Goal: Book appointment/travel/reservation

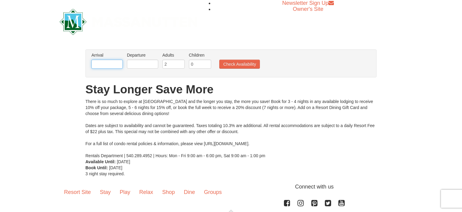
click at [108, 64] on input "text" at bounding box center [106, 64] width 31 height 9
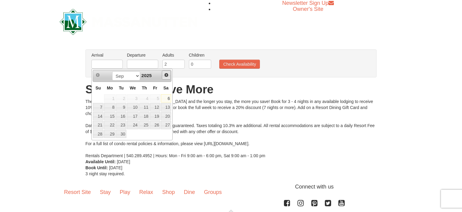
click at [168, 74] on span "Next" at bounding box center [166, 75] width 5 height 5
click at [156, 122] on link "24" at bounding box center [155, 125] width 10 height 8
type input "[DATE]"
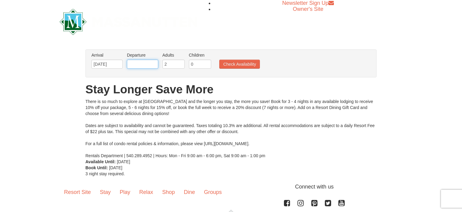
click at [149, 66] on input "text" at bounding box center [142, 64] width 31 height 9
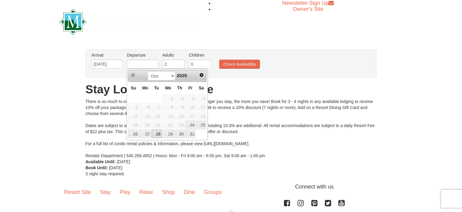
click at [157, 133] on link "28" at bounding box center [157, 134] width 10 height 8
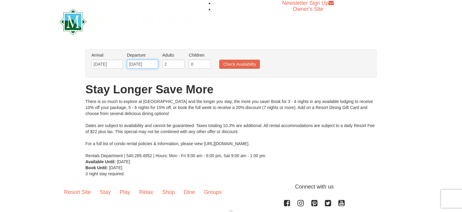
click at [144, 66] on input "[DATE]" at bounding box center [142, 64] width 31 height 9
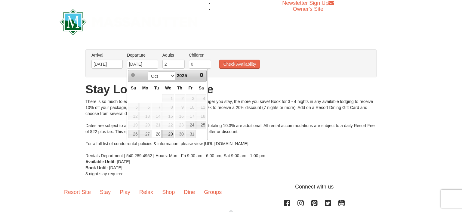
click at [166, 132] on link "29" at bounding box center [168, 134] width 12 height 8
type input "[DATE]"
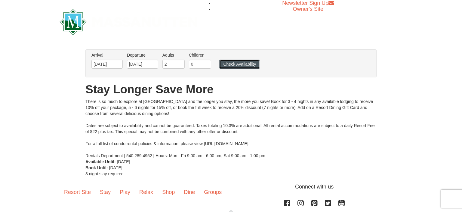
click at [238, 63] on button "Check Availability" at bounding box center [239, 64] width 41 height 9
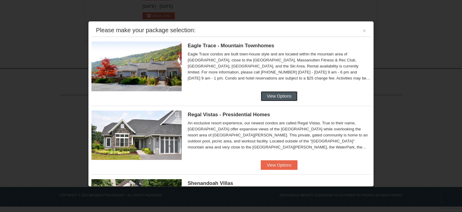
click at [289, 95] on button "View Options" at bounding box center [279, 96] width 37 height 10
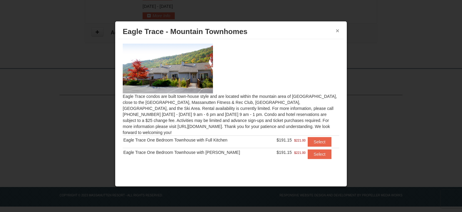
click at [338, 29] on button "×" at bounding box center [338, 31] width 4 height 6
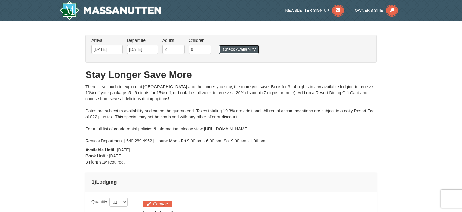
click at [249, 47] on button "Check Availability" at bounding box center [239, 49] width 40 height 8
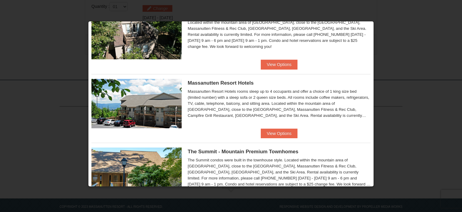
scroll to position [197, 0]
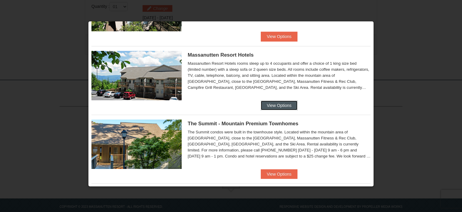
click at [277, 104] on button "View Options" at bounding box center [279, 105] width 37 height 10
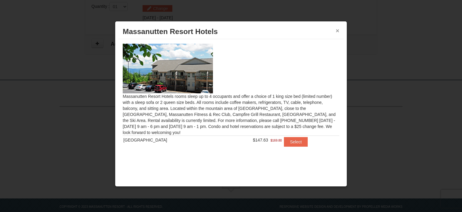
click at [336, 31] on button "×" at bounding box center [338, 31] width 4 height 6
